Goal: Transaction & Acquisition: Purchase product/service

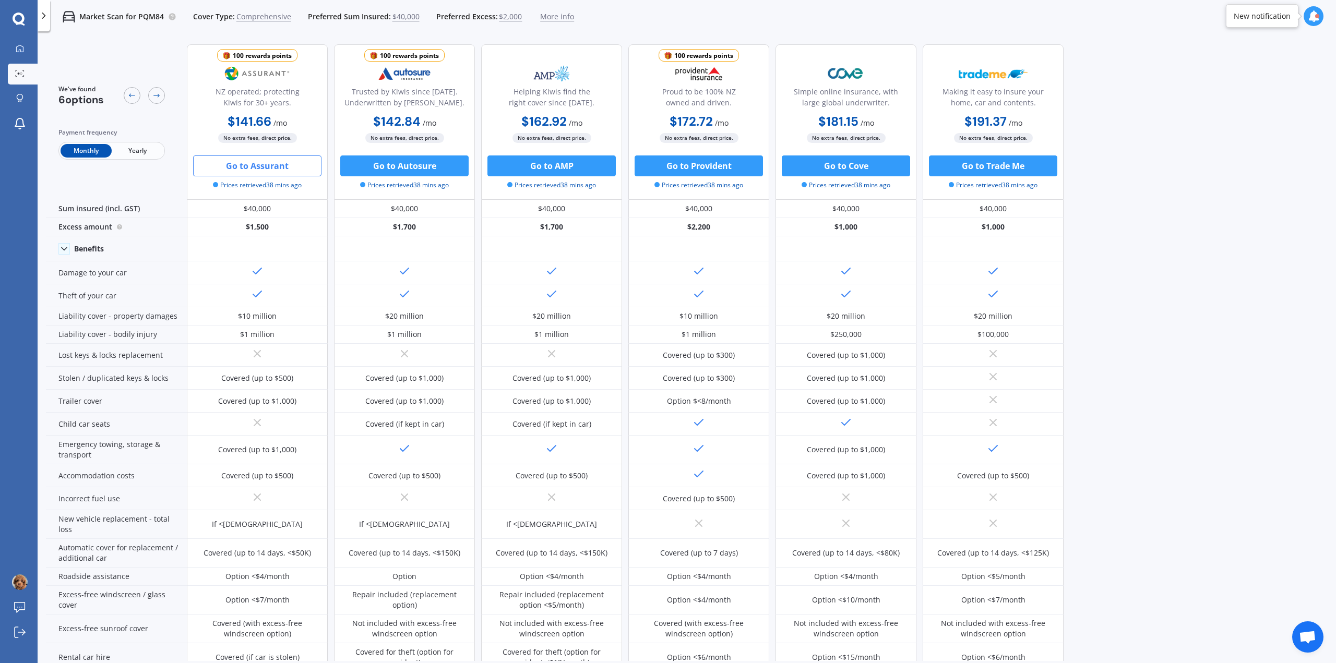
click at [226, 162] on button "Go to Assurant" at bounding box center [257, 165] width 128 height 21
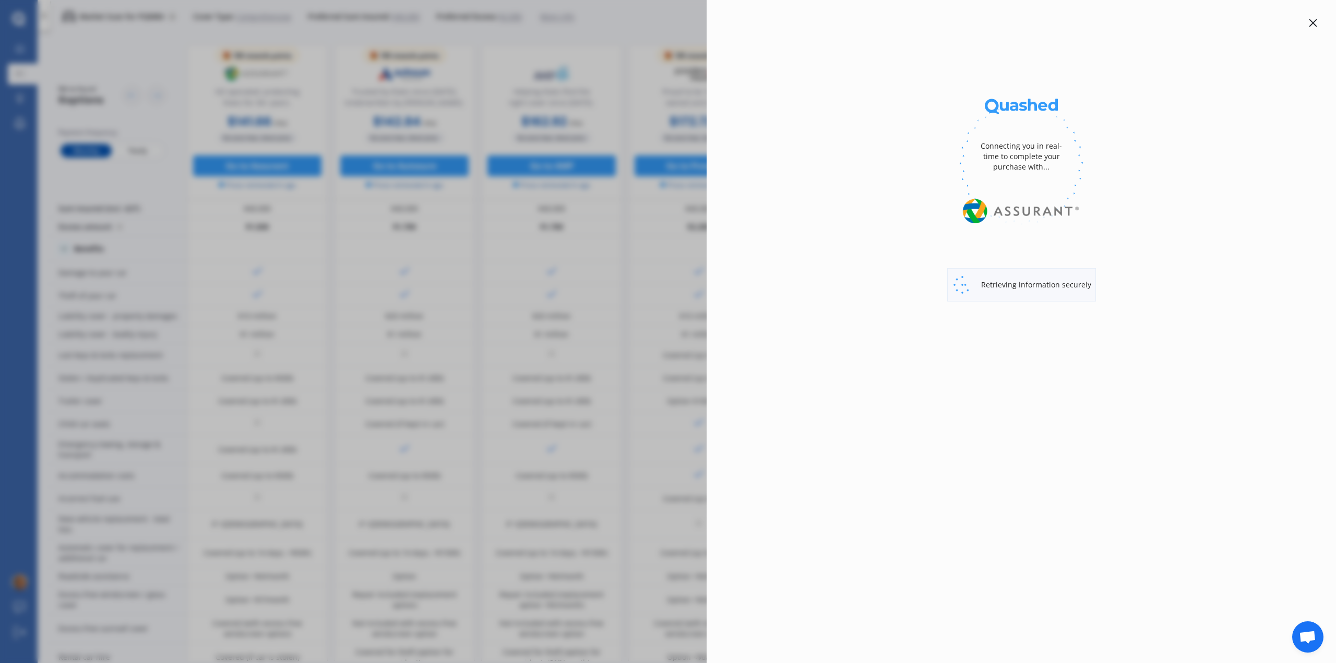
select select "Monthly"
select select "full"
select select "1000.00"
select select "Waitakere"
select select "AUDI"
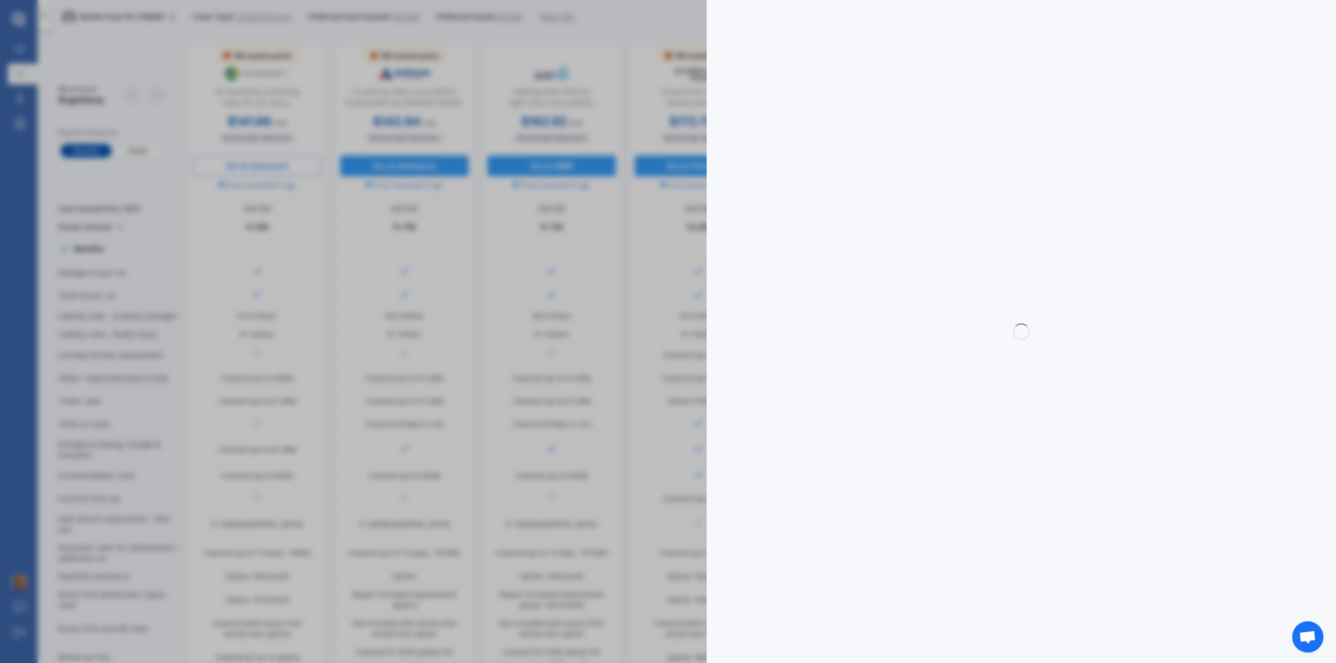
select select "Q3"
select select "TFSI TURBO 4WD 2.0"
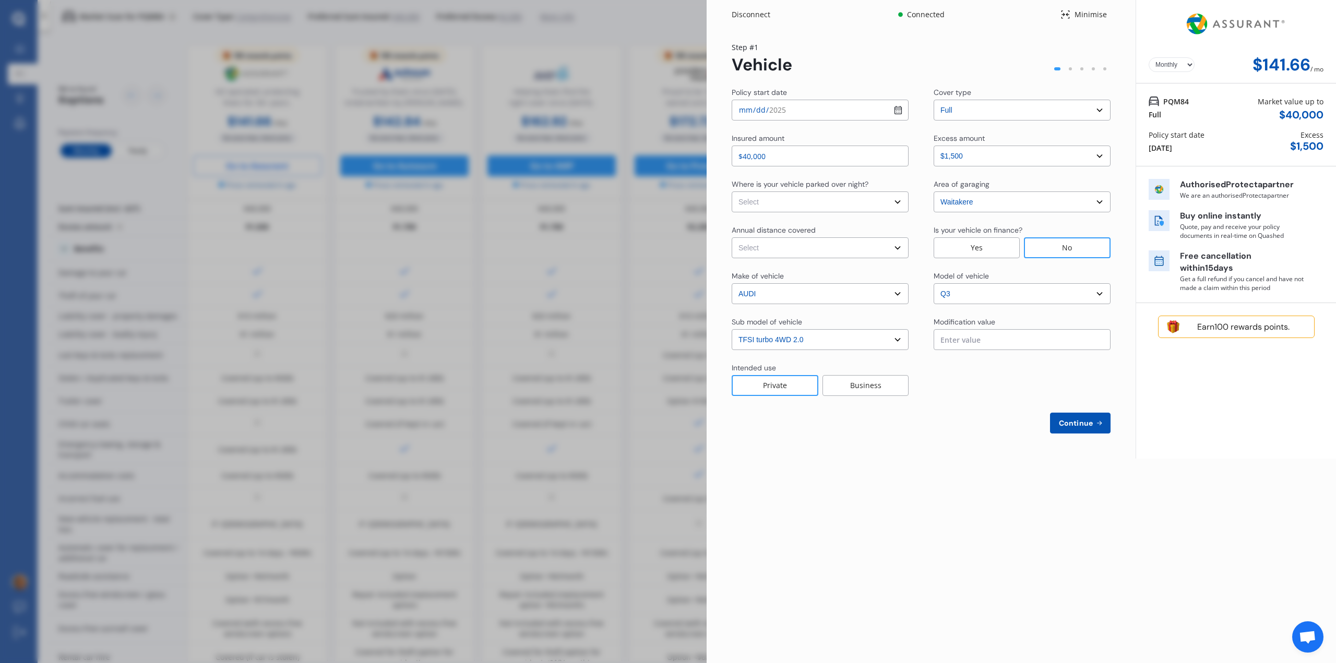
click at [207, 113] on div "Disconnect Connected Minimise Yearly Monthly $141.66 / mo Step # 1 Vehicle Poli…" at bounding box center [668, 331] width 1336 height 663
